Goal: Transaction & Acquisition: Purchase product/service

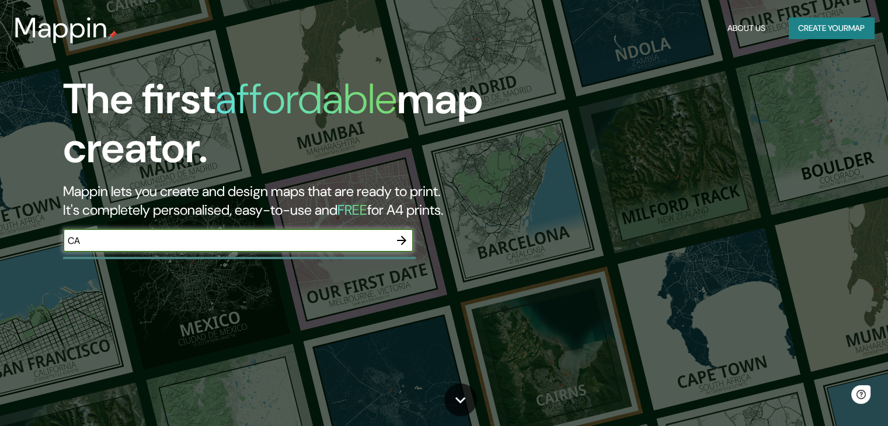
type input "C"
type input "Q"
type input "[GEOGRAPHIC_DATA]"
click at [405, 239] on icon "button" at bounding box center [402, 241] width 14 height 14
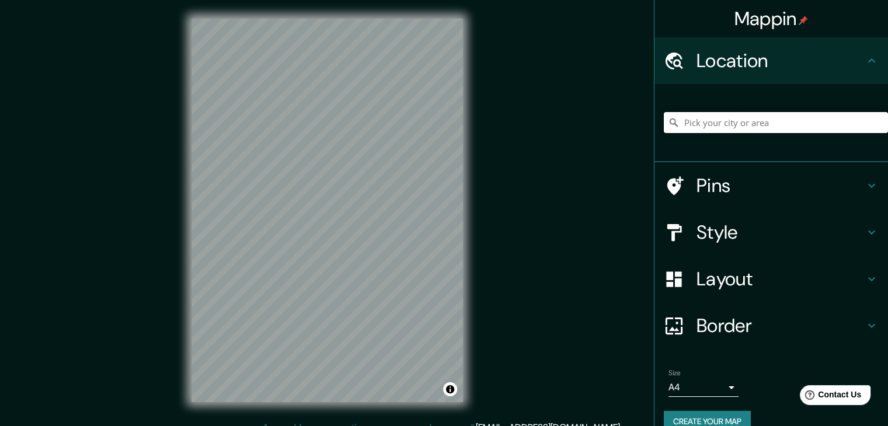
click at [735, 127] on input "Pick your city or area" at bounding box center [776, 122] width 224 height 21
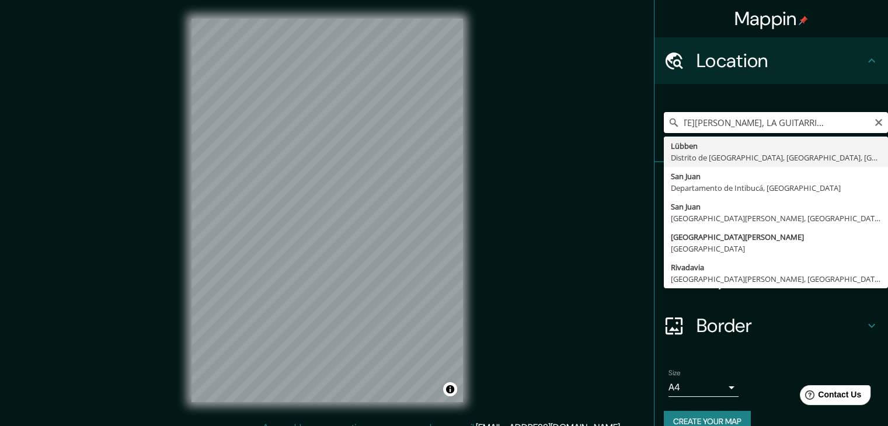
scroll to position [0, 50]
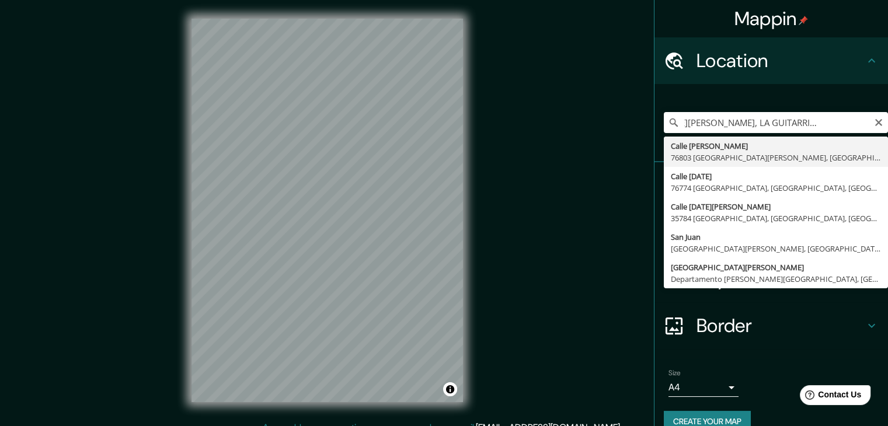
type input "Calle [PERSON_NAME], 76803 [GEOGRAPHIC_DATA][PERSON_NAME], [GEOGRAPHIC_DATA], […"
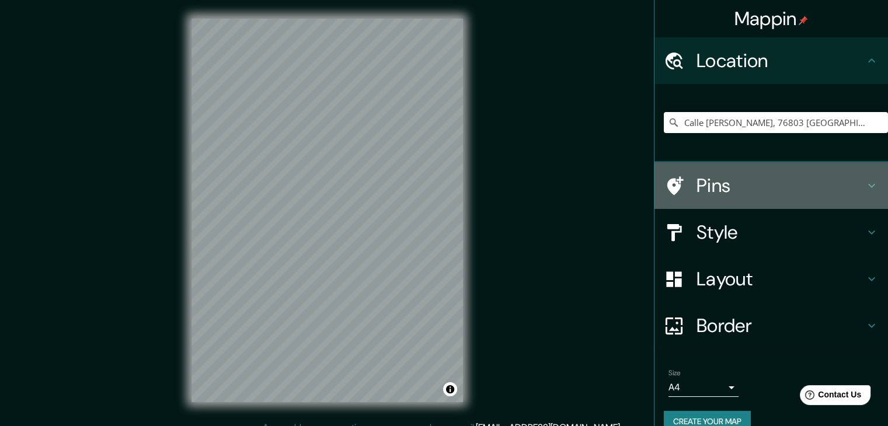
click at [750, 192] on h4 "Pins" at bounding box center [781, 185] width 168 height 23
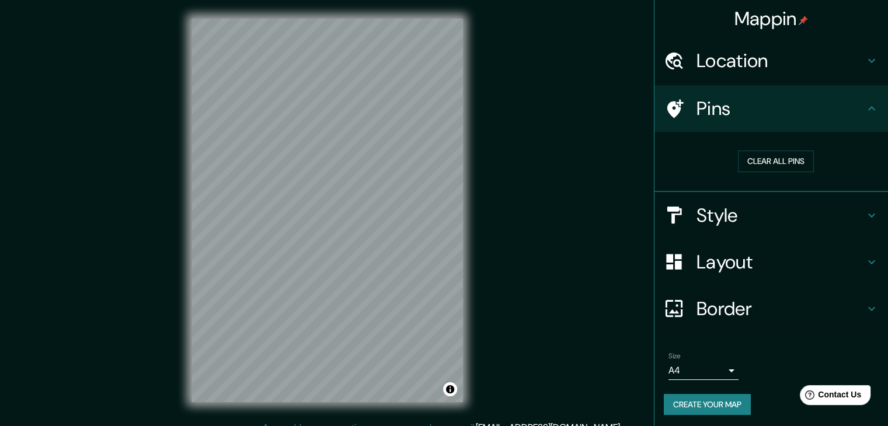
click at [855, 110] on h4 "Pins" at bounding box center [781, 108] width 168 height 23
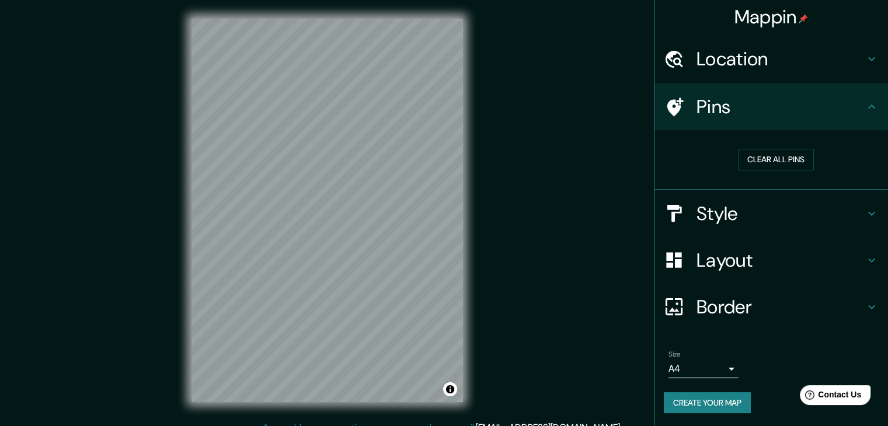
scroll to position [2, 0]
